Goal: Use online tool/utility: Utilize a website feature to perform a specific function

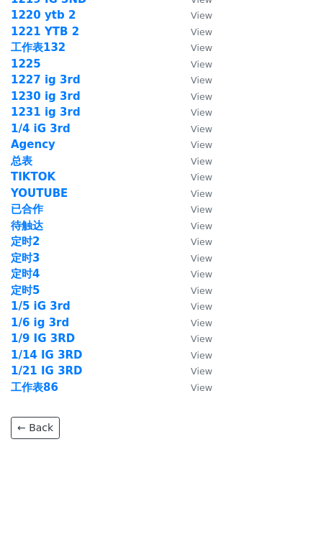
scroll to position [2092, 0]
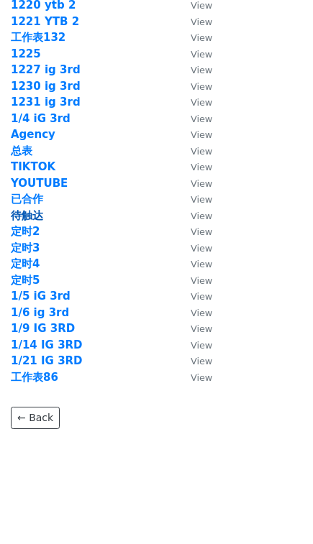
click at [32, 211] on strong "待触达" at bounding box center [27, 215] width 32 height 13
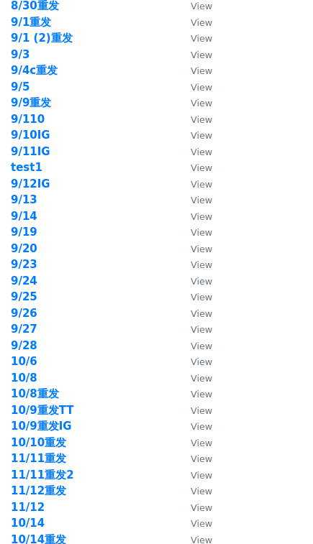
scroll to position [503, 0]
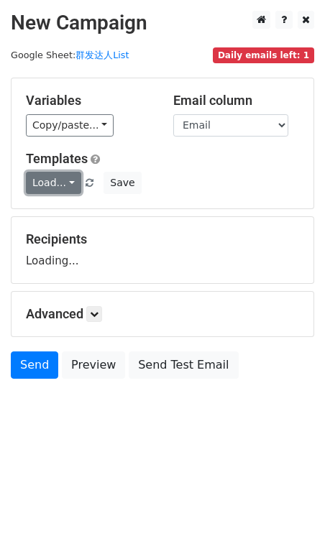
click at [43, 183] on link "Load..." at bounding box center [53, 183] width 55 height 22
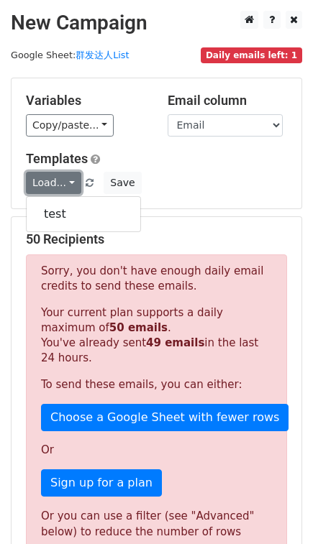
click at [53, 184] on link "Load..." at bounding box center [53, 183] width 55 height 22
click at [63, 182] on link "Load..." at bounding box center [53, 183] width 55 height 22
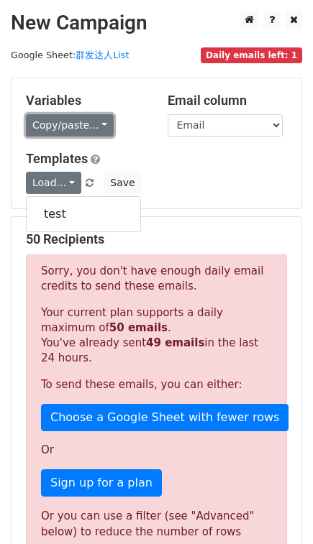
click at [70, 121] on link "Copy/paste..." at bounding box center [70, 125] width 88 height 22
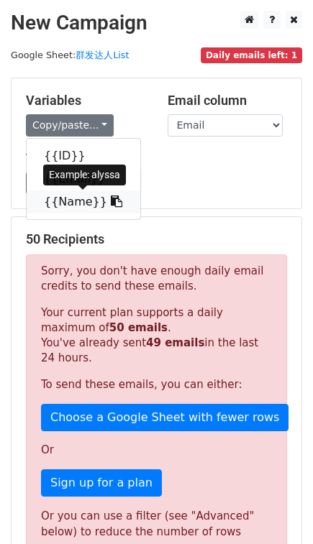
click at [63, 196] on link "{{Name}}" at bounding box center [84, 202] width 114 height 23
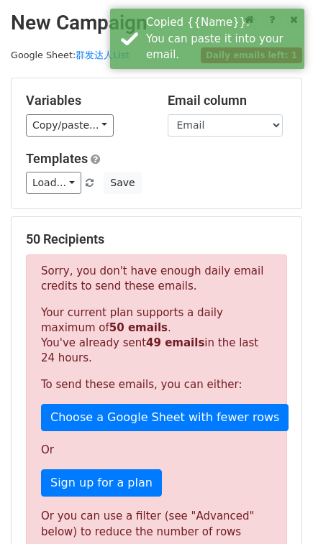
click at [228, 176] on div "Load... test Save" at bounding box center [156, 183] width 283 height 22
click at [45, 187] on link "Load..." at bounding box center [53, 183] width 55 height 22
click at [231, 167] on div "Templates Load... test Save" at bounding box center [156, 173] width 283 height 44
